Goal: Information Seeking & Learning: Learn about a topic

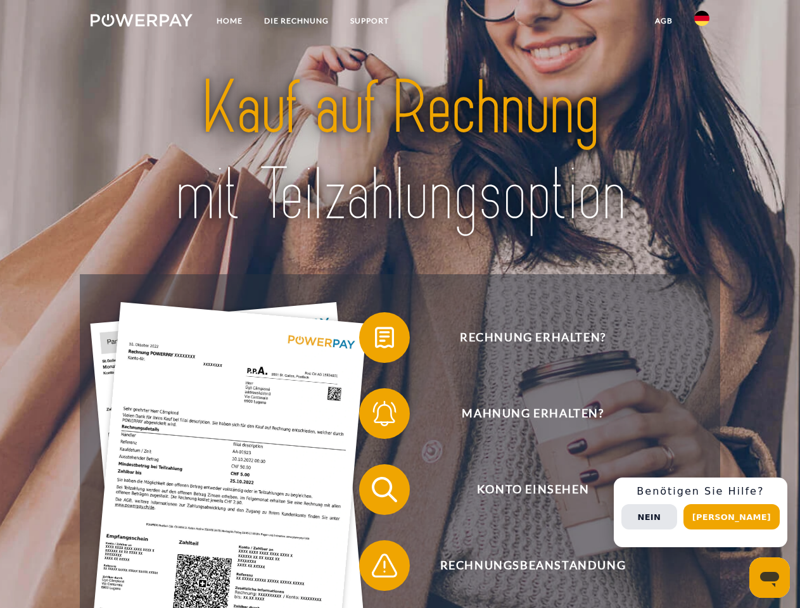
click at [141, 22] on img at bounding box center [142, 20] width 102 height 13
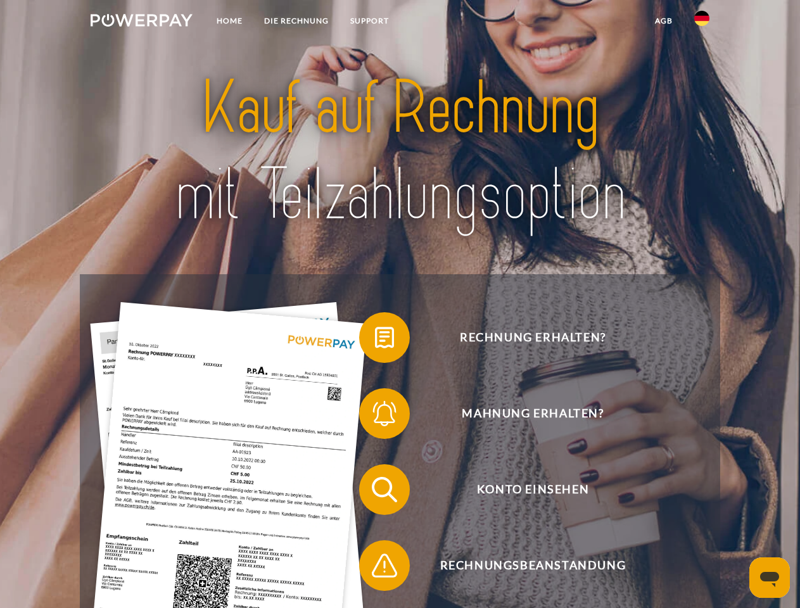
click at [702, 22] on img at bounding box center [701, 18] width 15 height 15
click at [663, 21] on link "agb" at bounding box center [663, 20] width 39 height 23
click at [375, 340] on span at bounding box center [365, 337] width 63 height 63
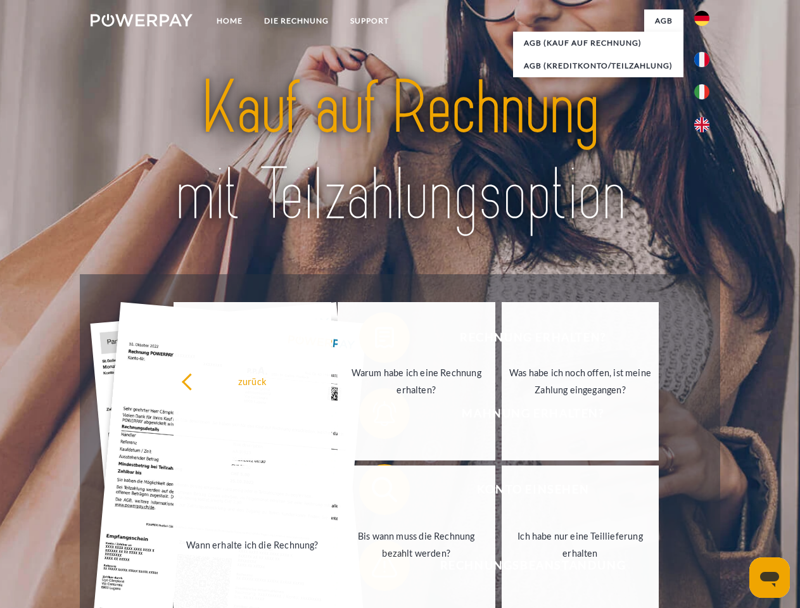
click at [375, 416] on div "zurück Warum habe ich eine Rechnung erhalten? Was habe ich noch offen, ist mein…" at bounding box center [417, 462] width 512 height 327
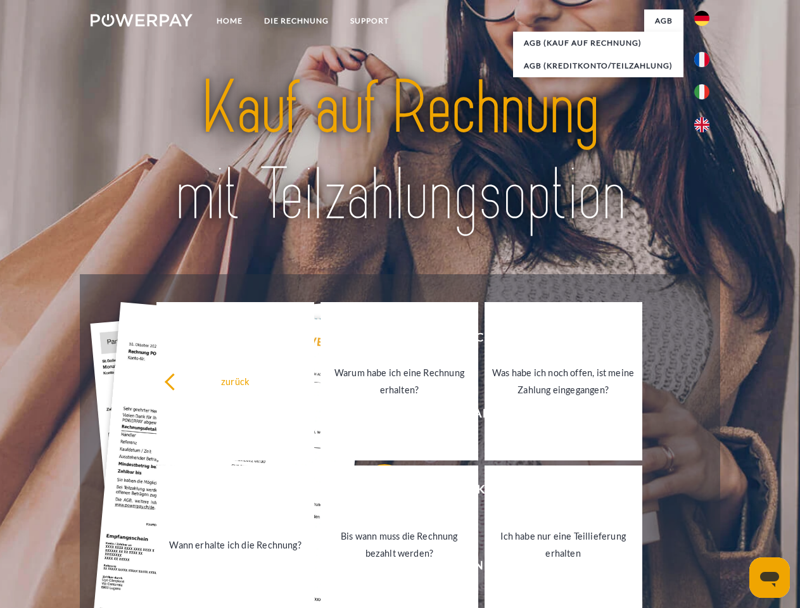
click at [375, 492] on link "Bis wann muss die Rechnung bezahlt werden?" at bounding box center [399, 544] width 158 height 158
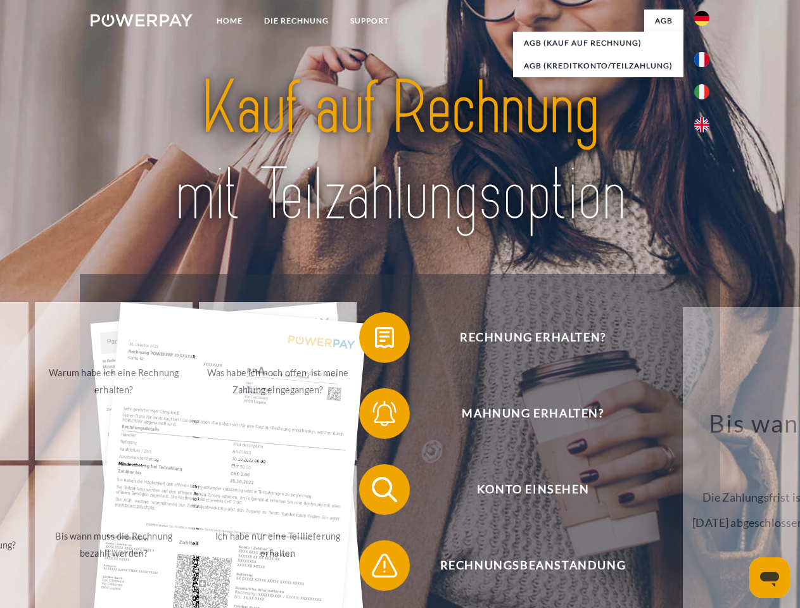
click at [375, 568] on span at bounding box center [365, 565] width 63 height 63
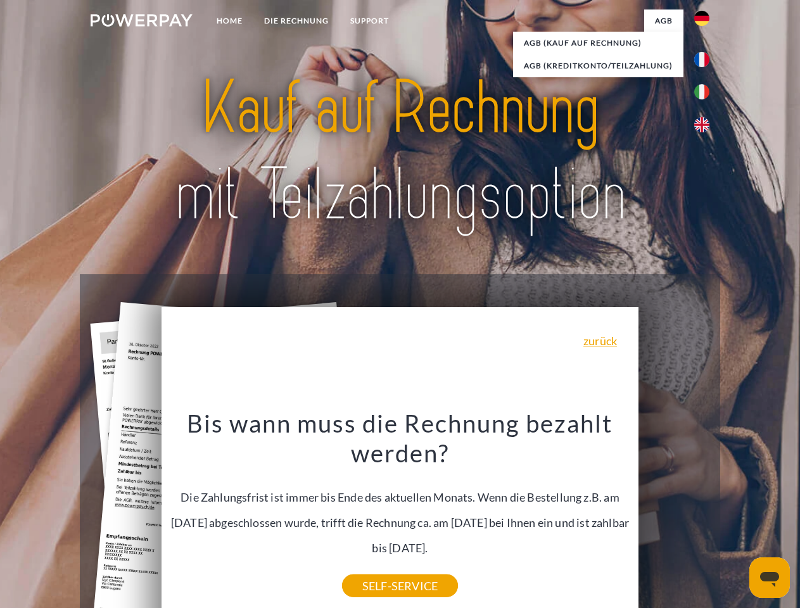
click at [705, 512] on div "Rechnung erhalten? Mahnung erhalten? Konto einsehen" at bounding box center [399, 527] width 639 height 507
click at [674, 515] on span "Konto einsehen" at bounding box center [532, 489] width 310 height 51
click at [736, 517] on header "Home DIE RECHNUNG SUPPORT" at bounding box center [400, 437] width 800 height 874
